Goal: Task Accomplishment & Management: Use online tool/utility

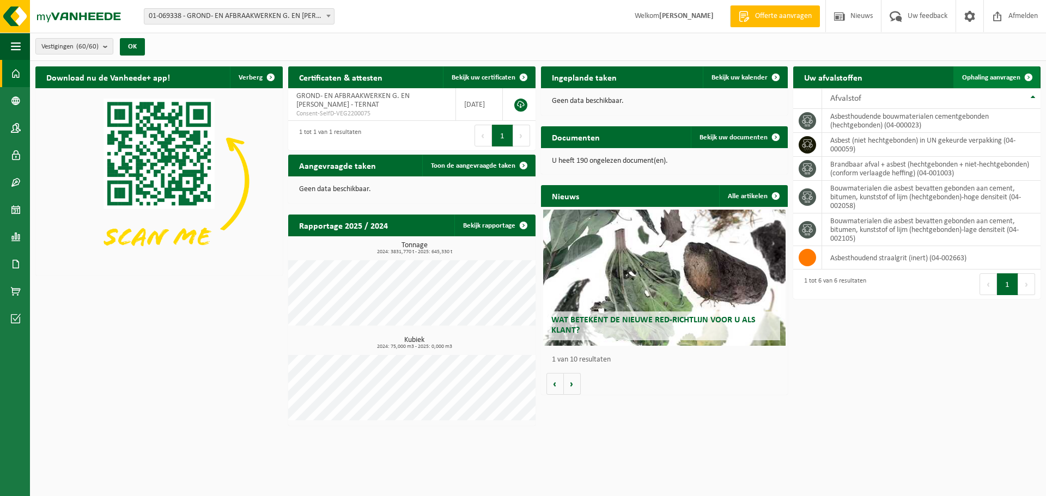
click at [990, 77] on span "Ophaling aanvragen" at bounding box center [991, 77] width 58 height 7
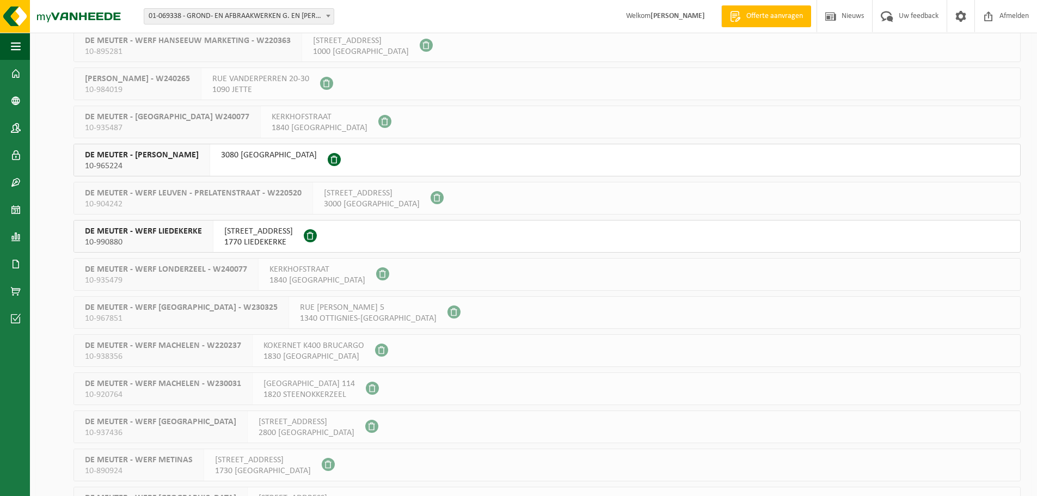
scroll to position [1065, 0]
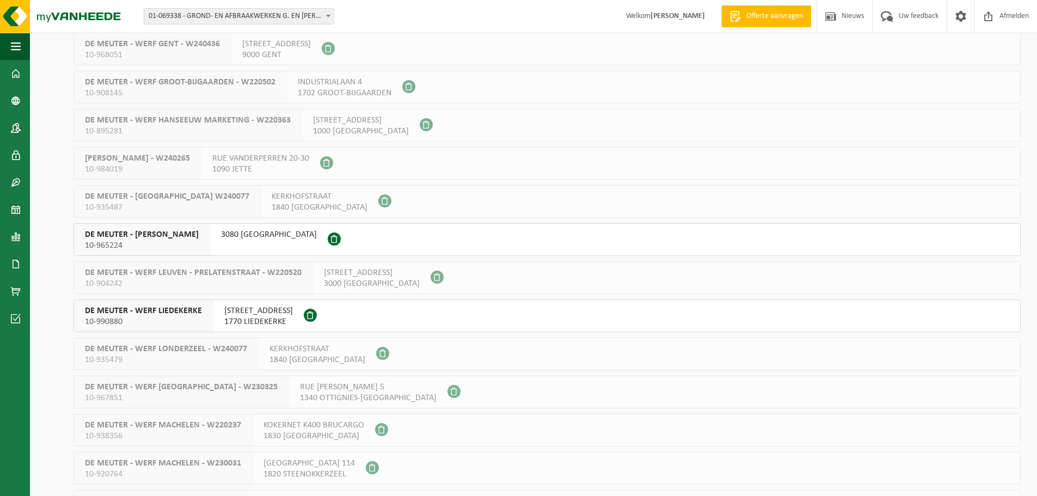
click at [249, 234] on span "3080 TERVUREN" at bounding box center [269, 234] width 96 height 11
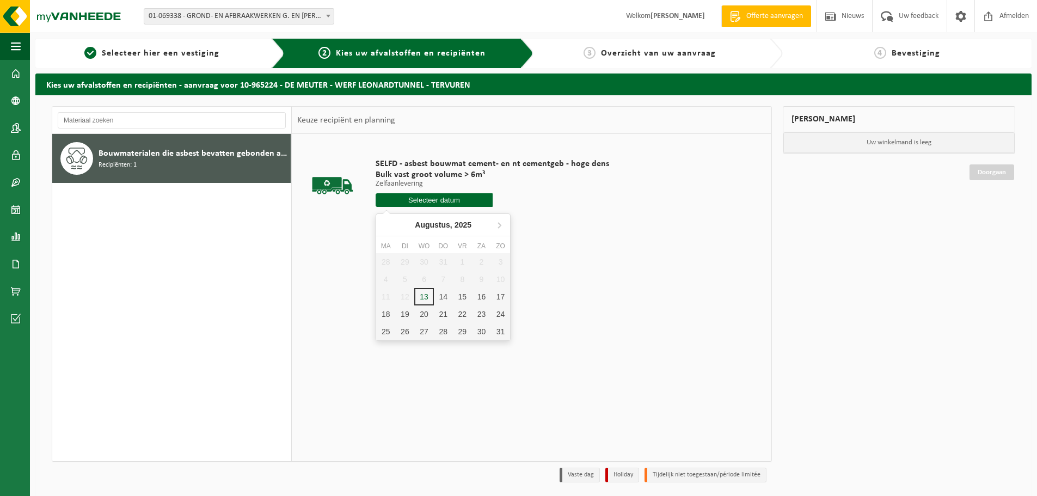
click at [441, 202] on input "text" at bounding box center [434, 200] width 117 height 14
click at [425, 314] on div "20" at bounding box center [423, 314] width 19 height 17
type input "Van 2025-08-20"
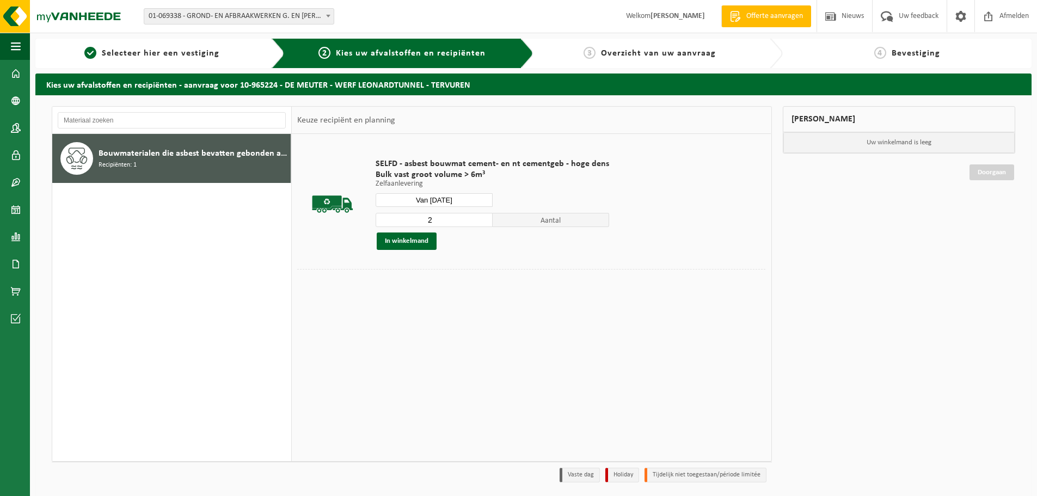
click at [478, 217] on input "2" at bounding box center [434, 220] width 117 height 14
click at [478, 217] on input "3" at bounding box center [434, 220] width 117 height 14
type input "4"
click at [478, 217] on input "4" at bounding box center [434, 220] width 117 height 14
click at [407, 239] on button "In winkelmand" at bounding box center [407, 241] width 60 height 17
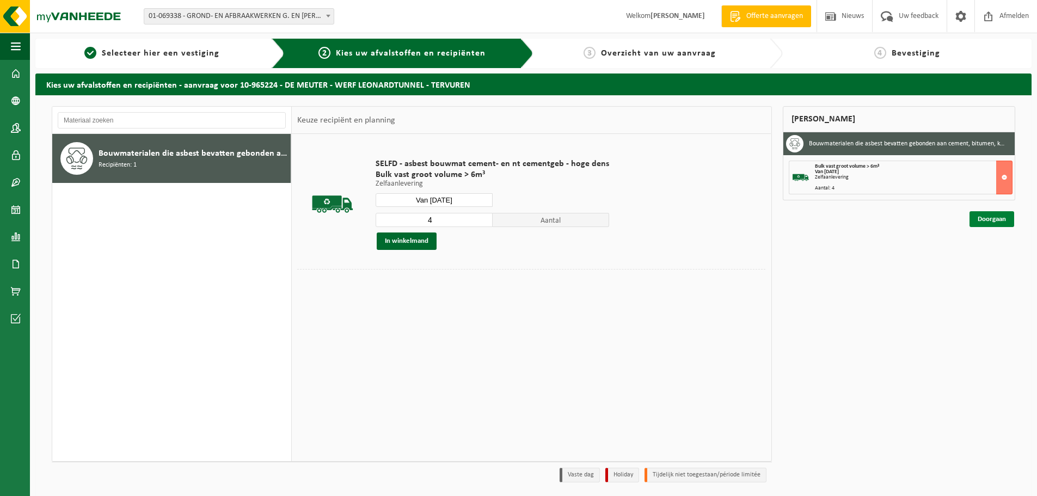
click at [1004, 218] on link "Doorgaan" at bounding box center [992, 219] width 45 height 16
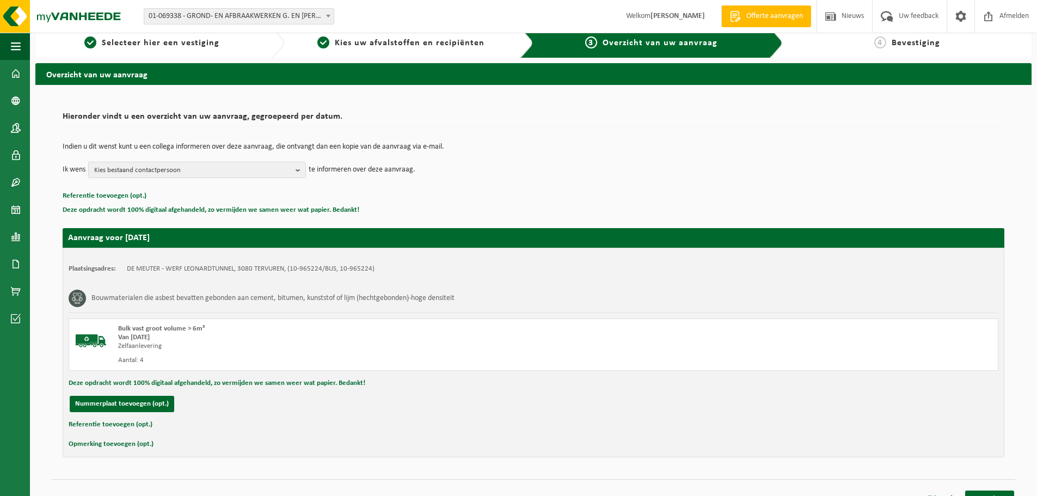
scroll to position [27, 0]
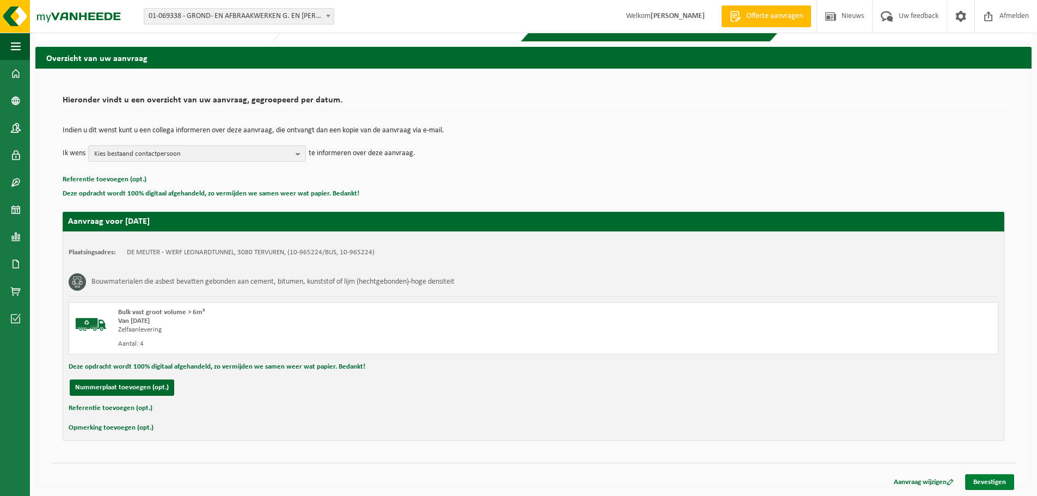
click at [994, 483] on link "Bevestigen" at bounding box center [990, 482] width 49 height 16
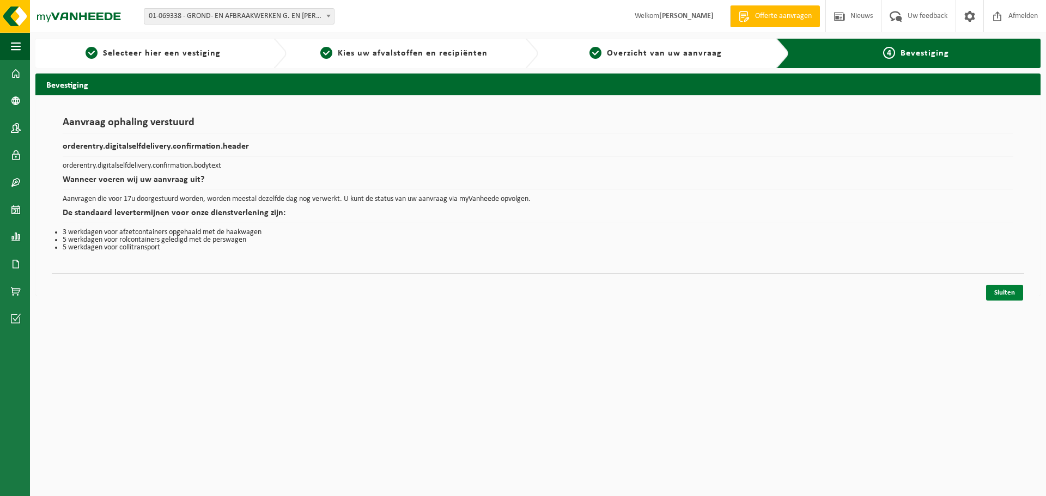
click at [1005, 290] on link "Sluiten" at bounding box center [1004, 293] width 37 height 16
